Goal: Transaction & Acquisition: Purchase product/service

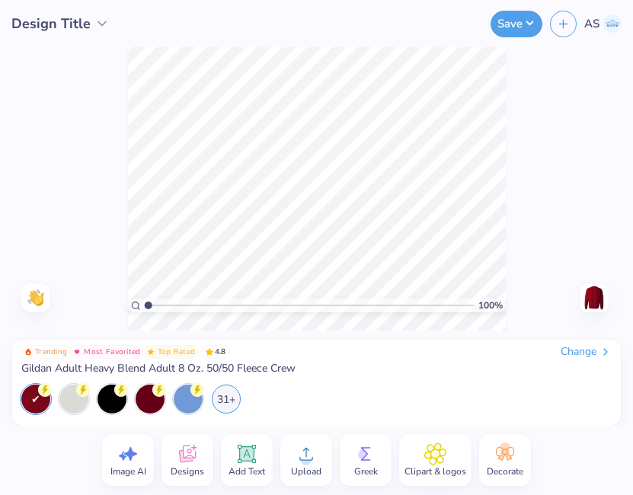
click at [184, 454] on icon at bounding box center [187, 453] width 23 height 23
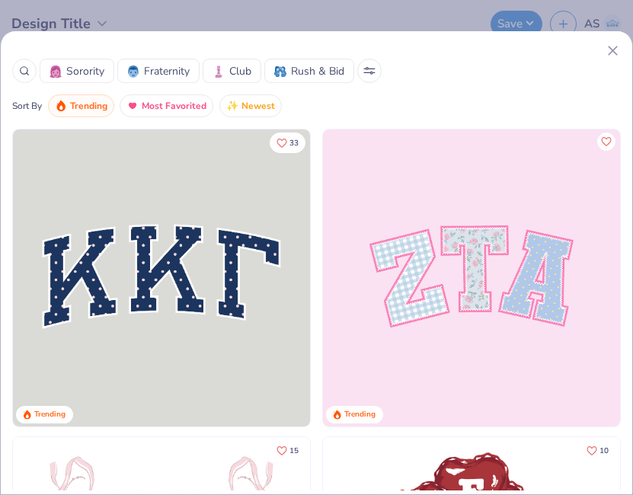
click at [612, 39] on div "Sorority Fraternity Club Rush & Bid Sort By Trending Most Favorited Newest 33 T…" at bounding box center [316, 262] width 633 height 465
click at [609, 40] on div "Sorority Fraternity Club Rush & Bid Sort By Trending Most Favorited Newest 33 T…" at bounding box center [316, 262] width 633 height 465
click at [609, 45] on icon at bounding box center [613, 51] width 16 height 16
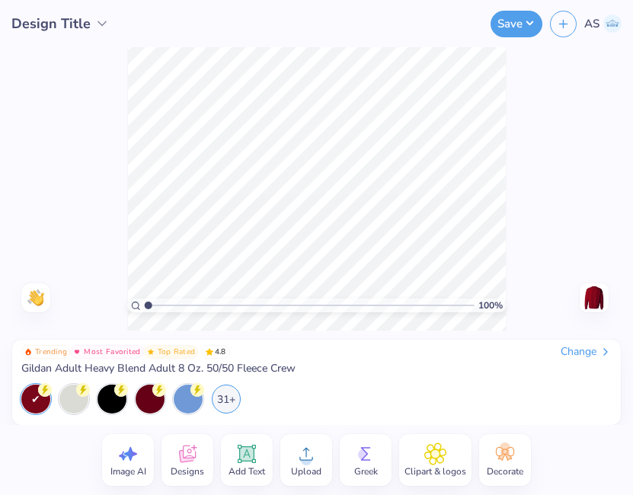
click at [94, 17] on icon at bounding box center [101, 23] width 15 height 15
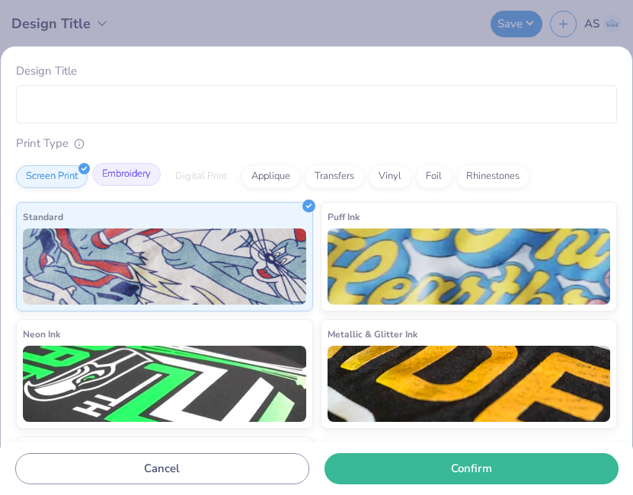
click at [133, 180] on div "Embroidery" at bounding box center [126, 174] width 69 height 23
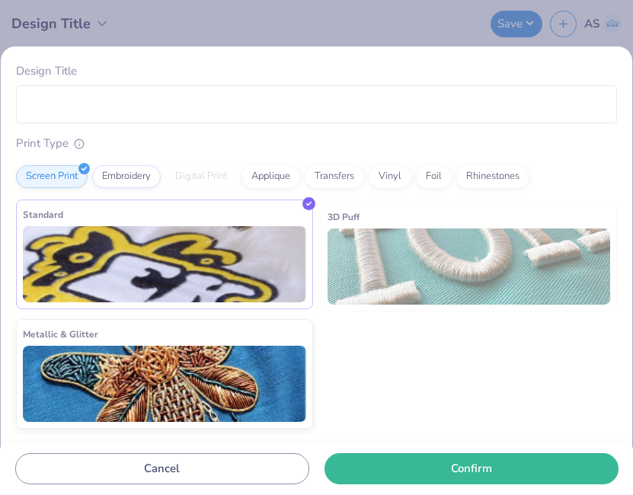
scroll to position [3, 0]
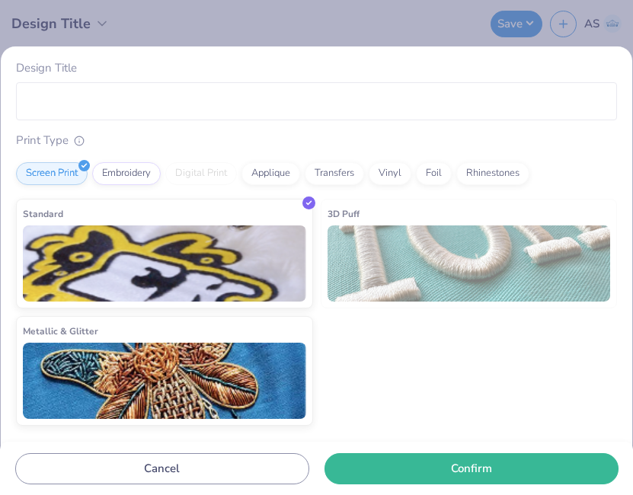
click at [393, 254] on img at bounding box center [468, 263] width 283 height 76
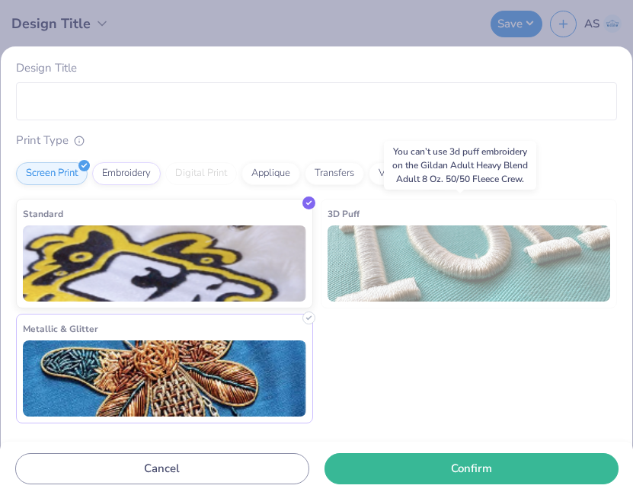
click at [172, 338] on div "Metallic & Glitter" at bounding box center [164, 369] width 297 height 110
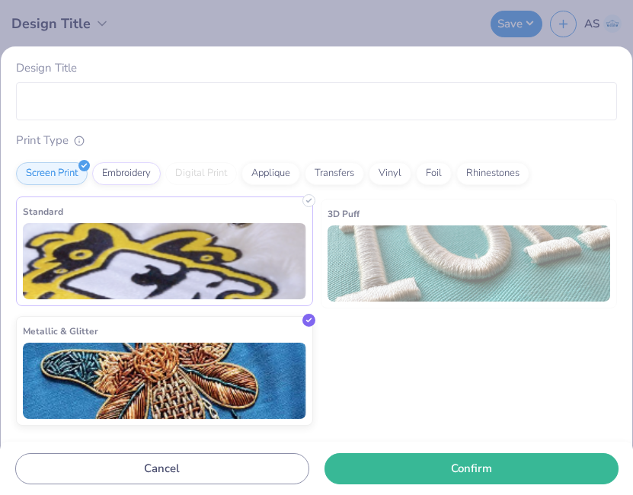
click at [156, 281] on img at bounding box center [164, 261] width 283 height 76
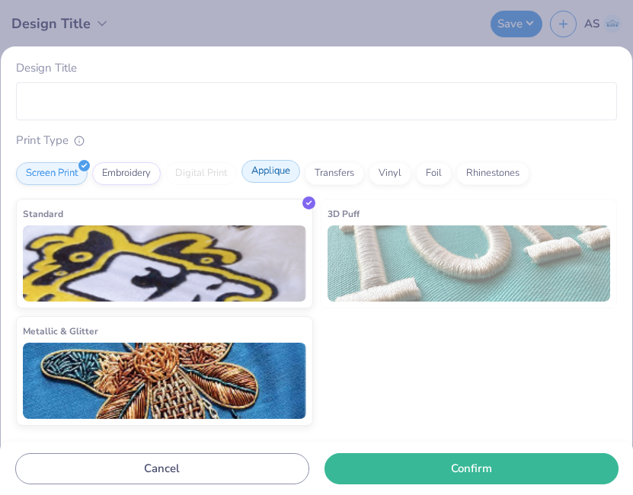
click at [283, 174] on div "Applique" at bounding box center [270, 171] width 59 height 23
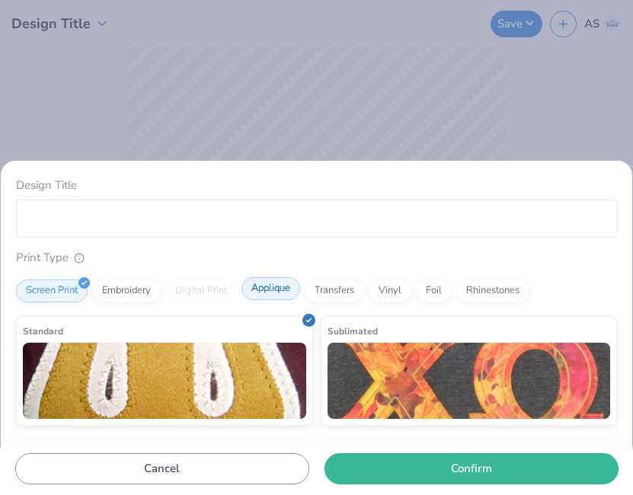
scroll to position [0, 0]
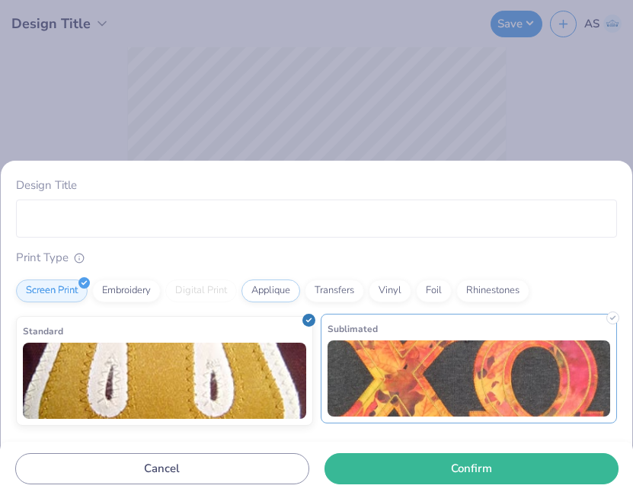
click at [463, 337] on div "Sublimated" at bounding box center [469, 369] width 297 height 110
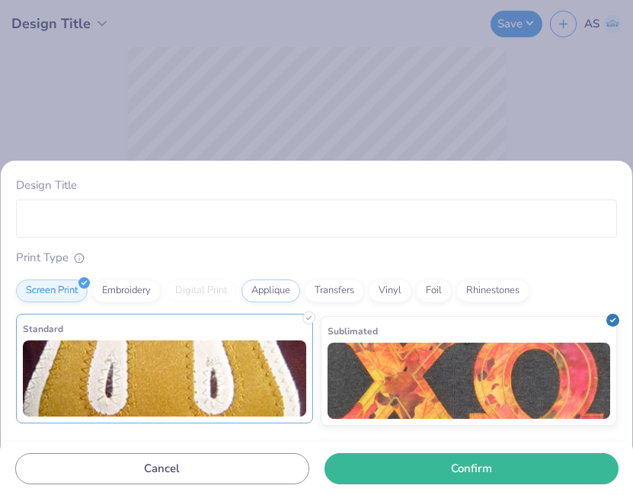
click at [228, 385] on img at bounding box center [164, 378] width 283 height 76
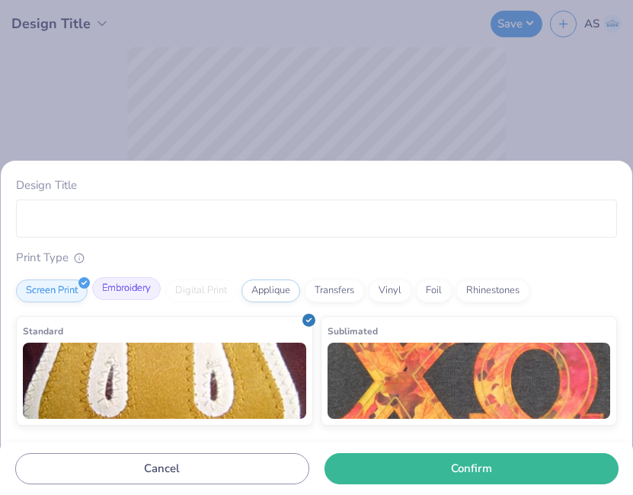
click at [127, 299] on div "Embroidery" at bounding box center [126, 288] width 69 height 23
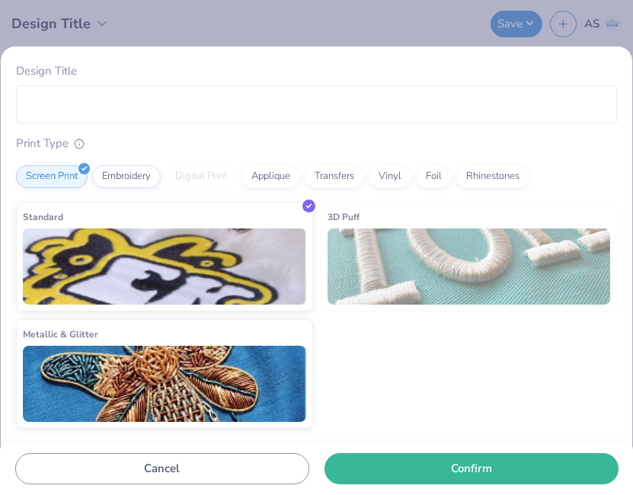
click at [542, 42] on div "Design Title Print Type Screen Print Embroidery Digital Print Applique Transfer…" at bounding box center [316, 247] width 633 height 495
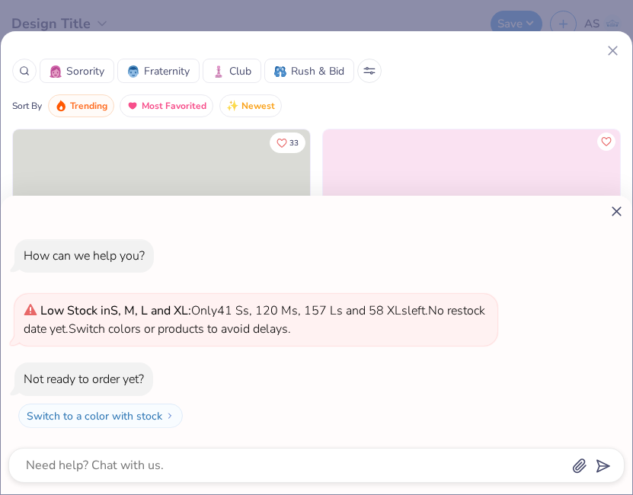
click at [609, 53] on div "How can we help you? Low Stock in S, M, L and XL : Only 41 Ss, 120 Ms, 157 Ls a…" at bounding box center [316, 247] width 633 height 495
type textarea "x"
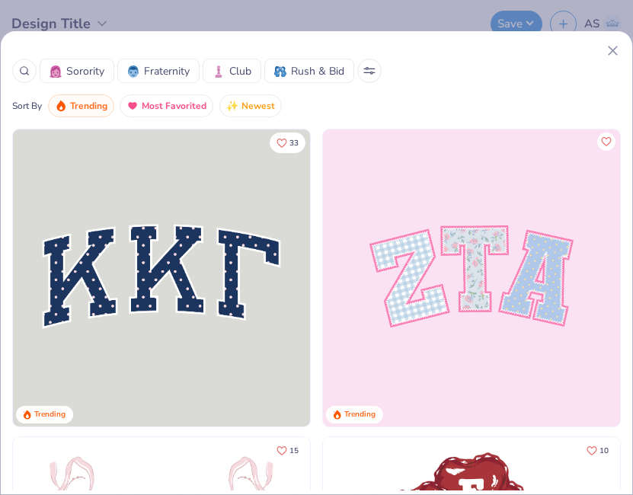
click at [610, 53] on line at bounding box center [612, 50] width 8 height 8
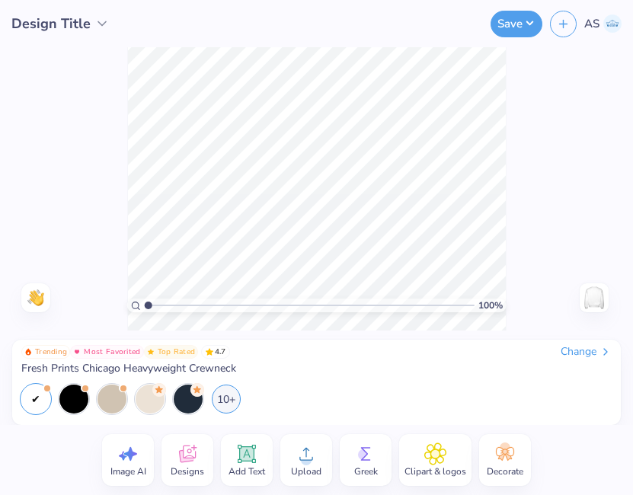
click at [75, 19] on span "Design Title" at bounding box center [50, 24] width 79 height 21
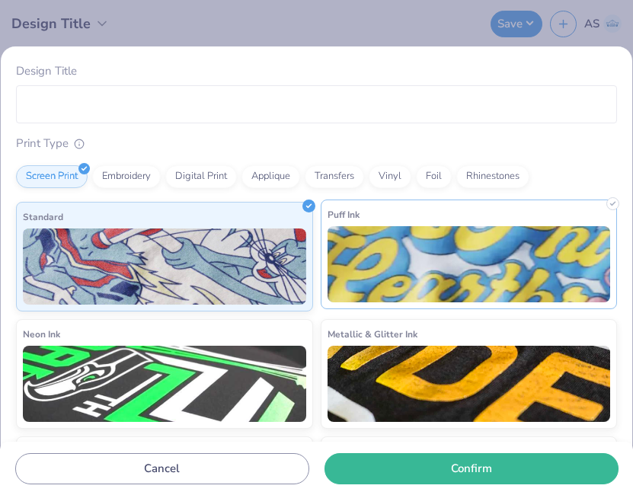
click at [423, 234] on img at bounding box center [468, 264] width 283 height 76
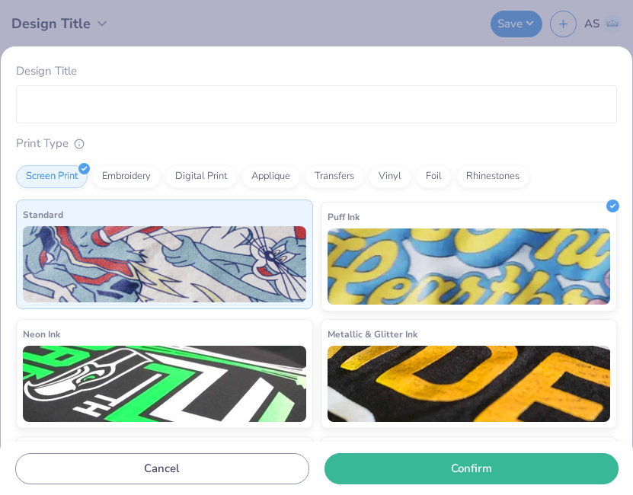
click at [227, 251] on img at bounding box center [164, 264] width 283 height 76
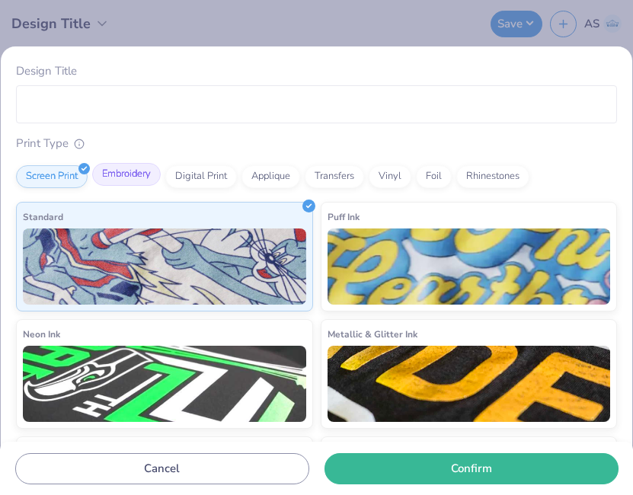
click at [109, 186] on div "Screen Print Embroidery Digital Print Applique Transfers Vinyl Foil Rhinestones" at bounding box center [316, 176] width 601 height 23
click at [141, 174] on div "Embroidery" at bounding box center [126, 174] width 69 height 23
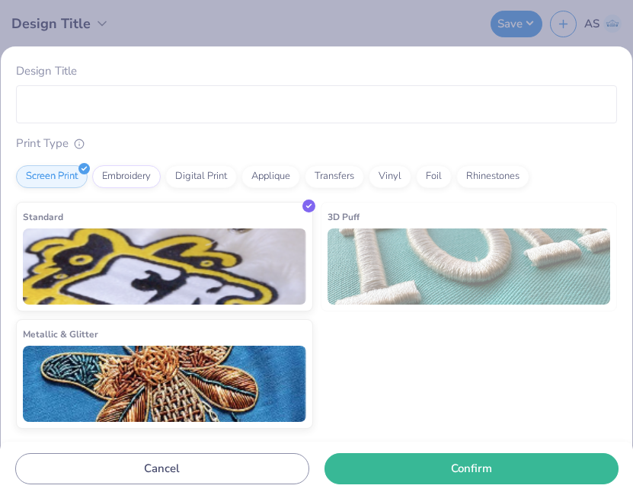
click at [394, 234] on img at bounding box center [468, 266] width 283 height 76
